Goal: Download file/media

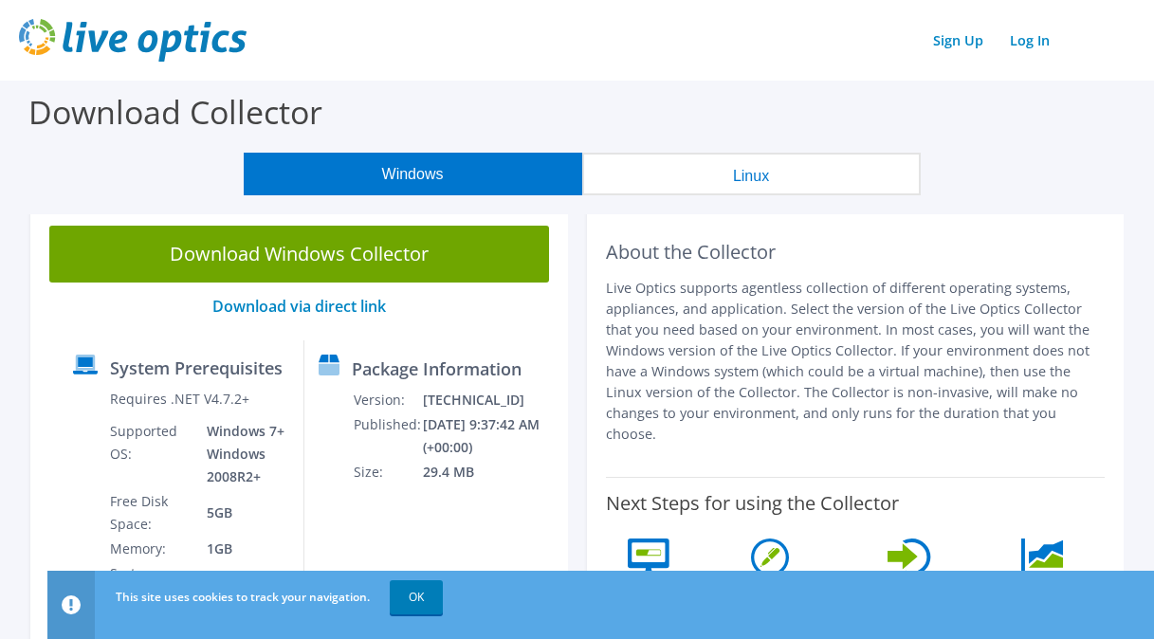
scroll to position [95, 0]
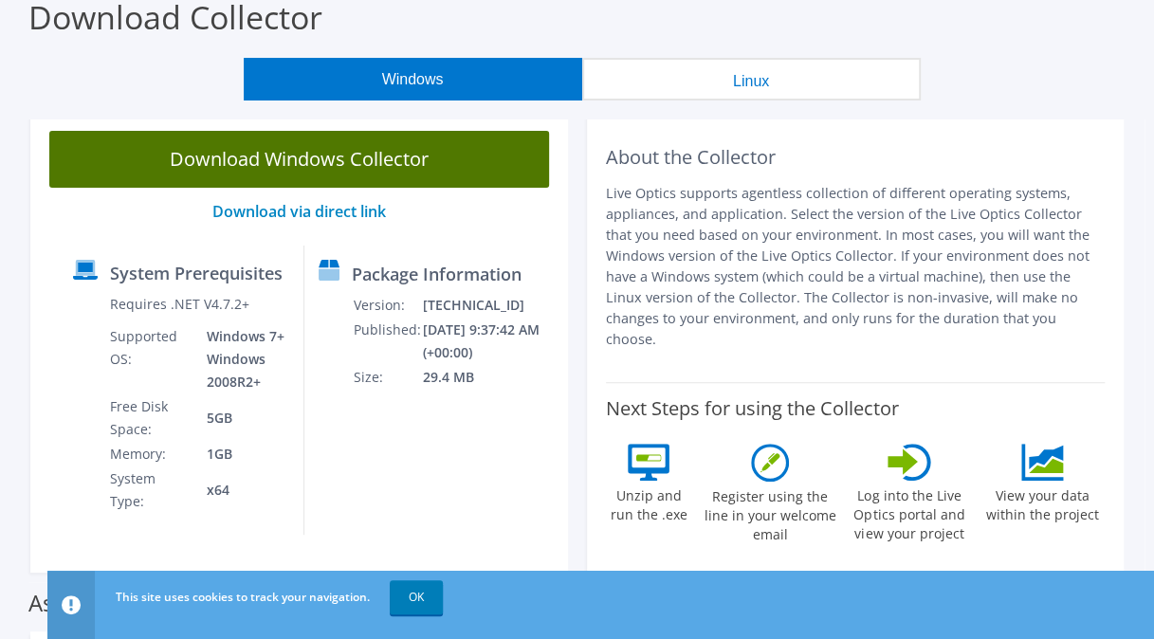
click at [294, 152] on link "Download Windows Collector" at bounding box center [299, 159] width 500 height 57
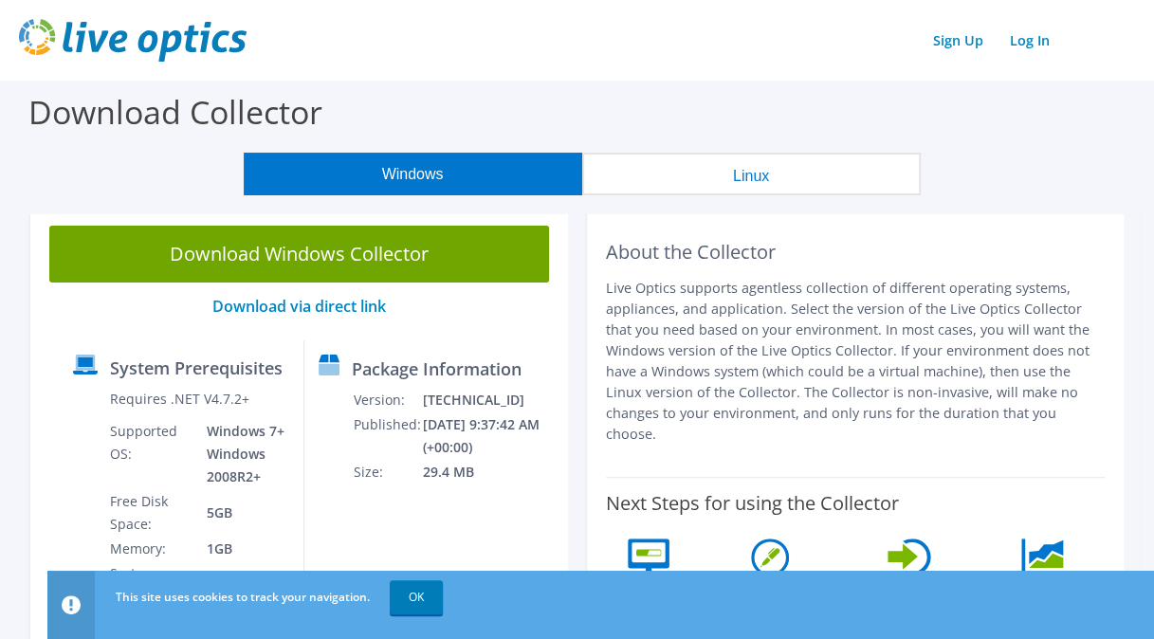
click at [619, 296] on p "Live Optics supports agentless collection of different operating systems, appli…" at bounding box center [856, 361] width 500 height 167
click at [1124, 121] on div "Download Collector" at bounding box center [576, 117] width 1135 height 72
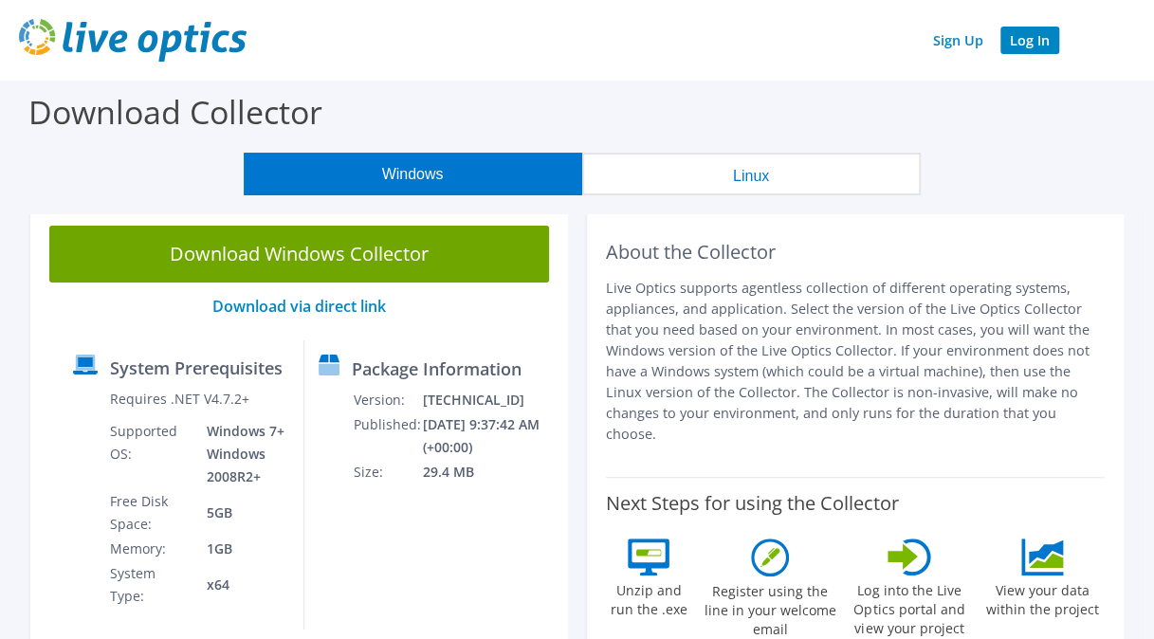
click at [1031, 47] on link "Log In" at bounding box center [1030, 41] width 59 height 28
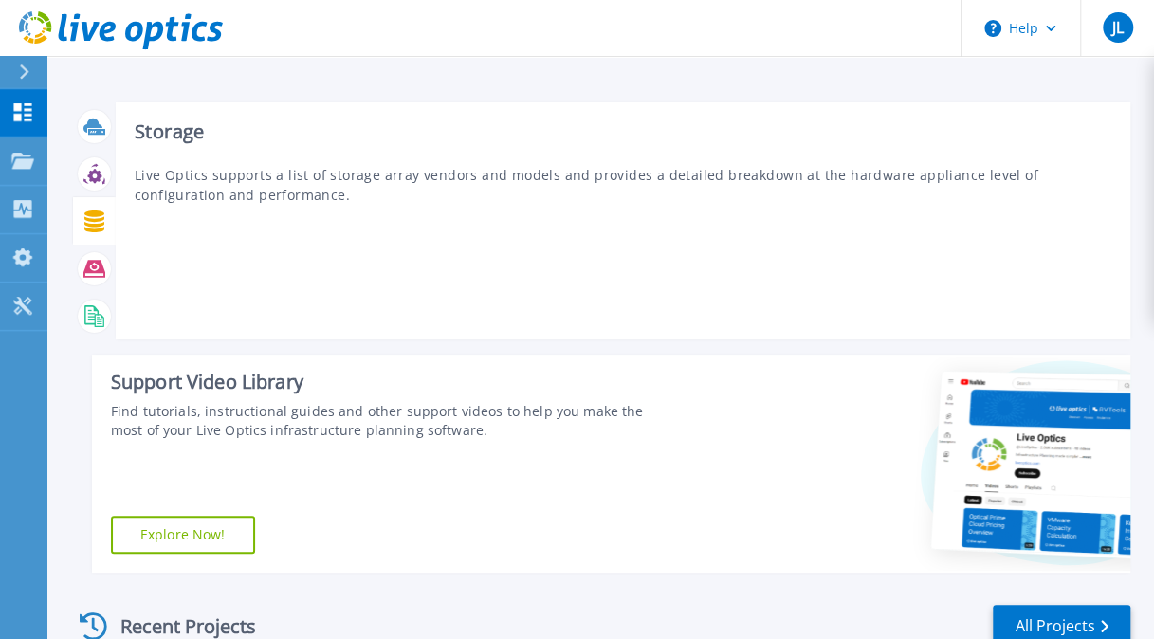
click at [85, 209] on div at bounding box center [94, 221] width 33 height 33
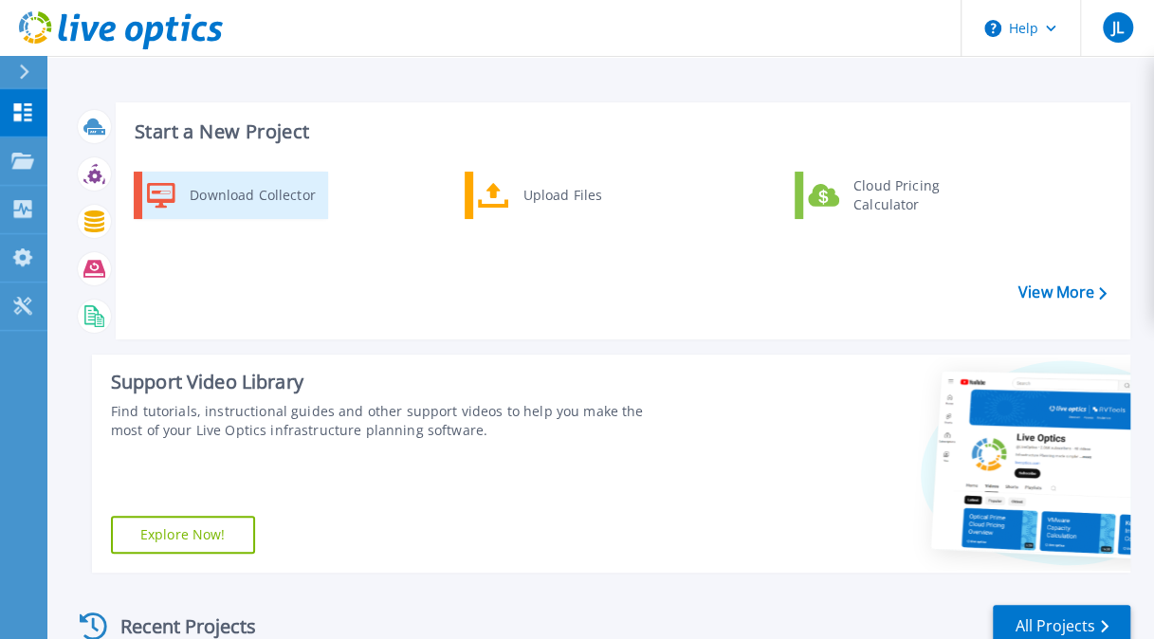
click at [216, 191] on div "Download Collector" at bounding box center [251, 195] width 143 height 38
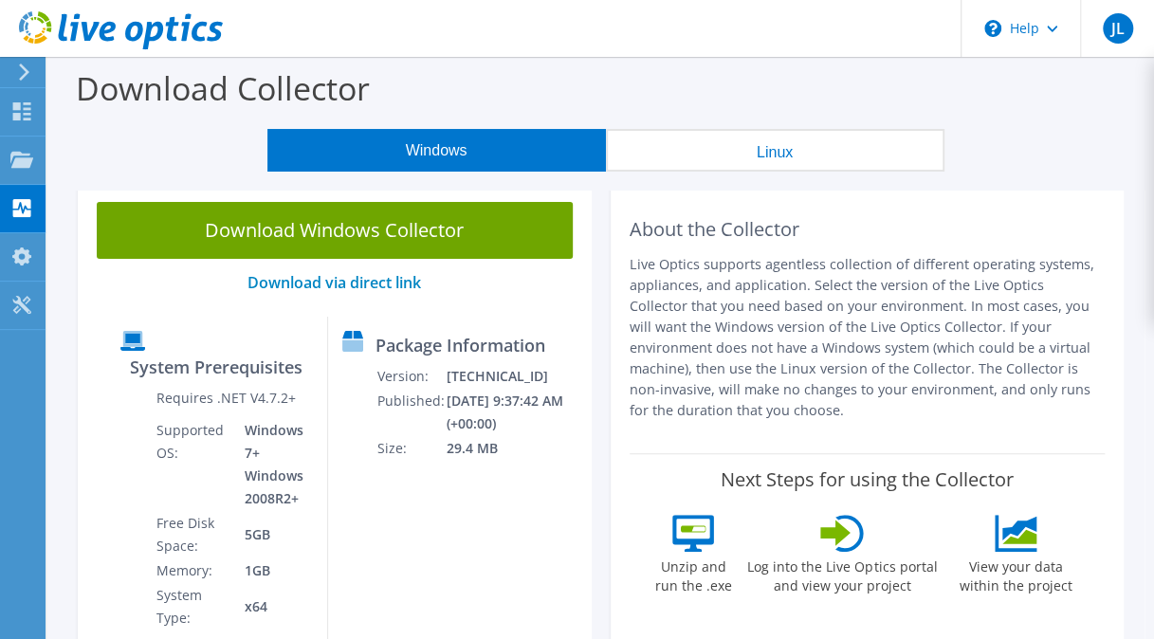
drag, startPoint x: 1149, startPoint y: 184, endPoint x: 1148, endPoint y: 209, distance: 24.7
